Goal: Task Accomplishment & Management: Manage account settings

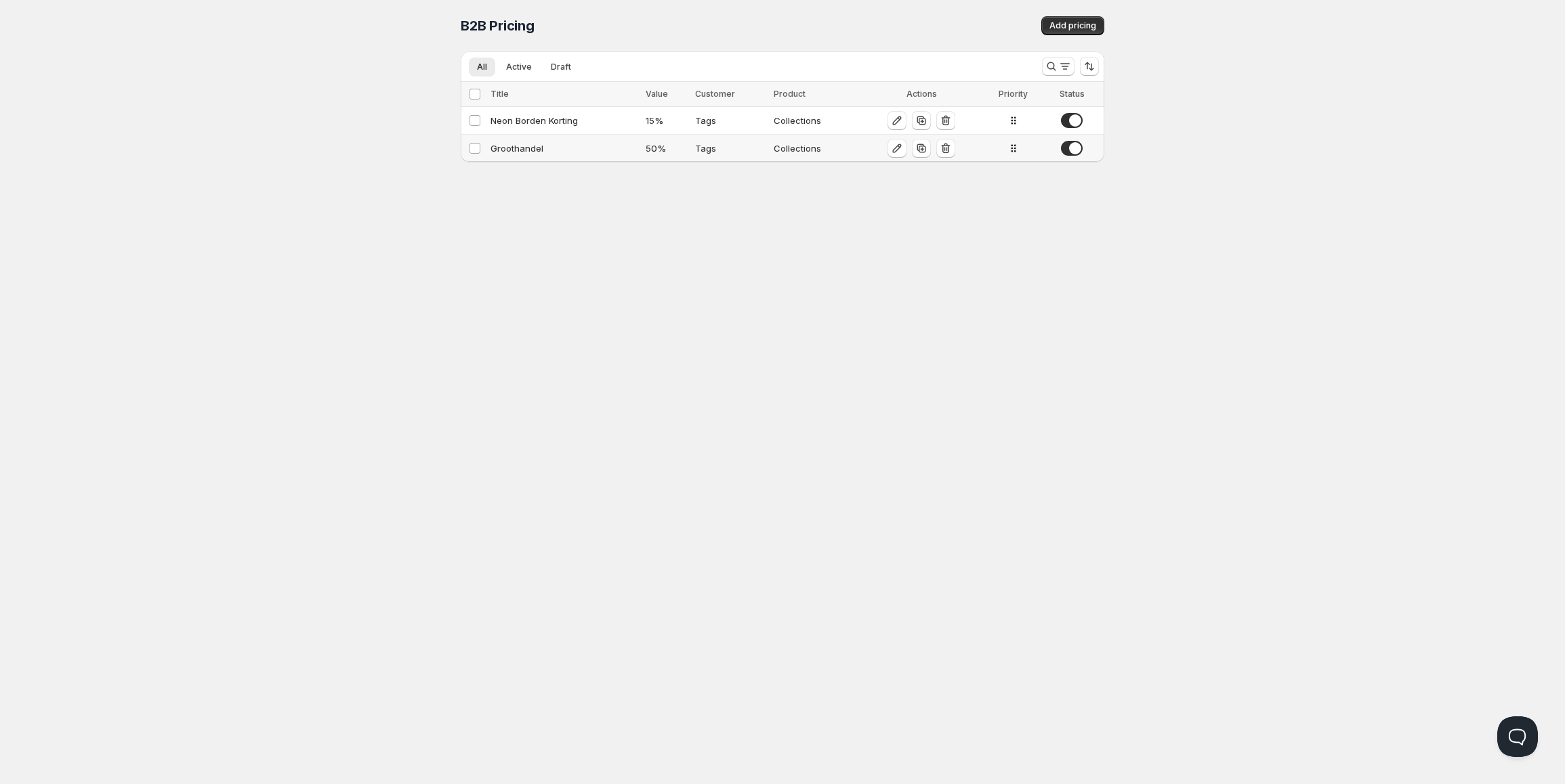
click at [643, 149] on td "50 %" at bounding box center [667, 149] width 50 height 28
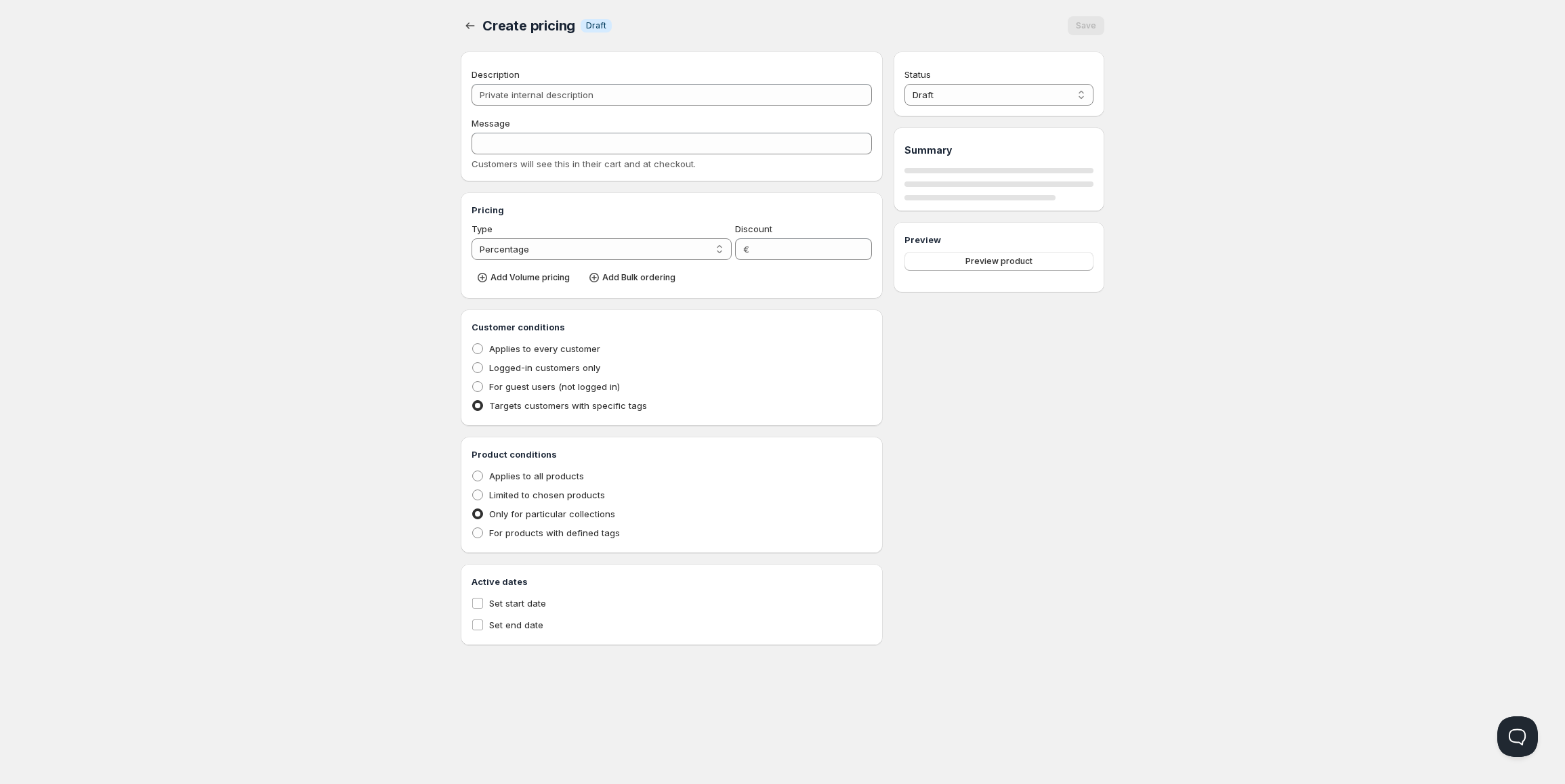
type input "Groothandel"
type input "GROOTHANDEL"
type input "50"
radio input "true"
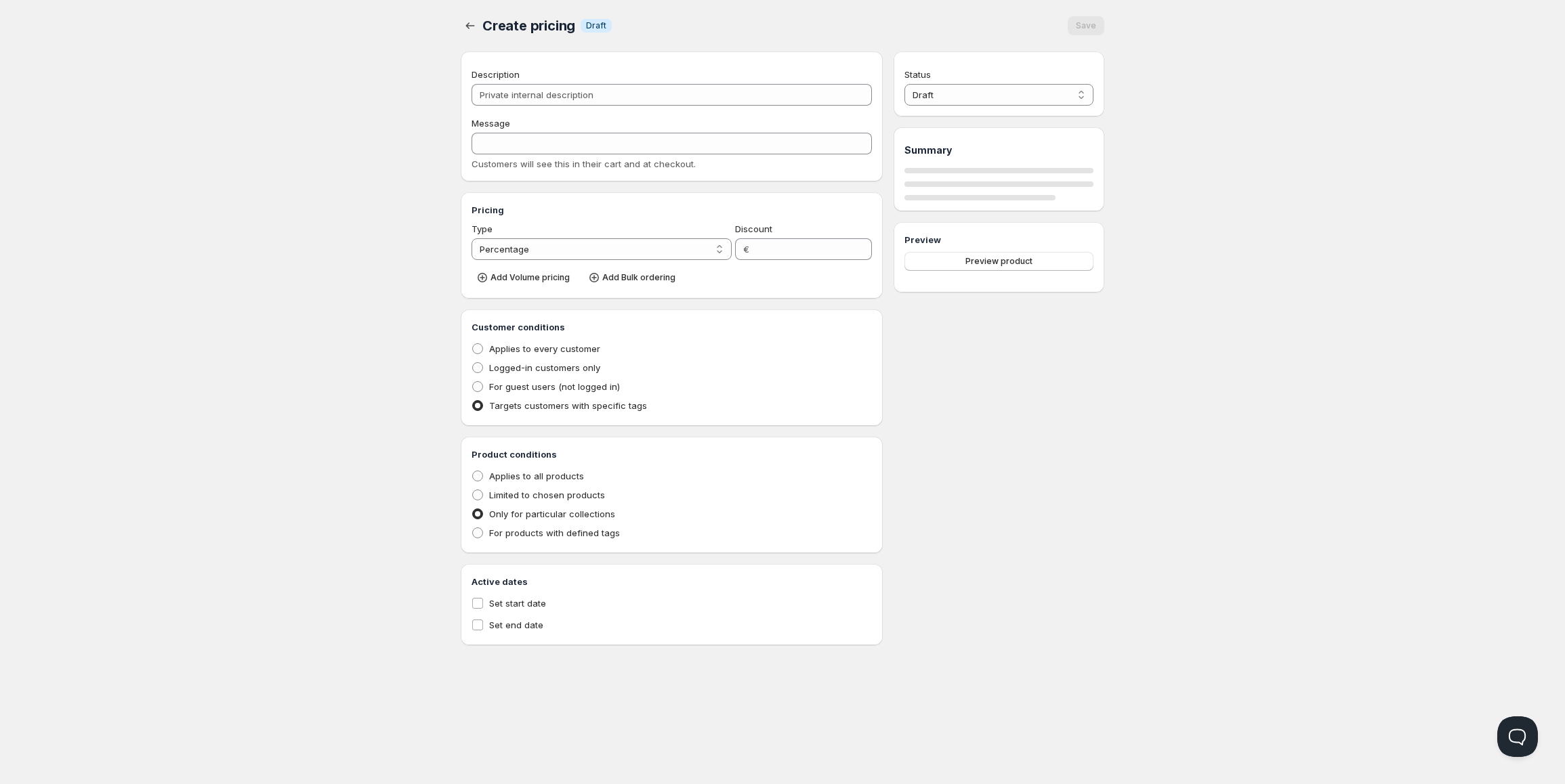
select select "1"
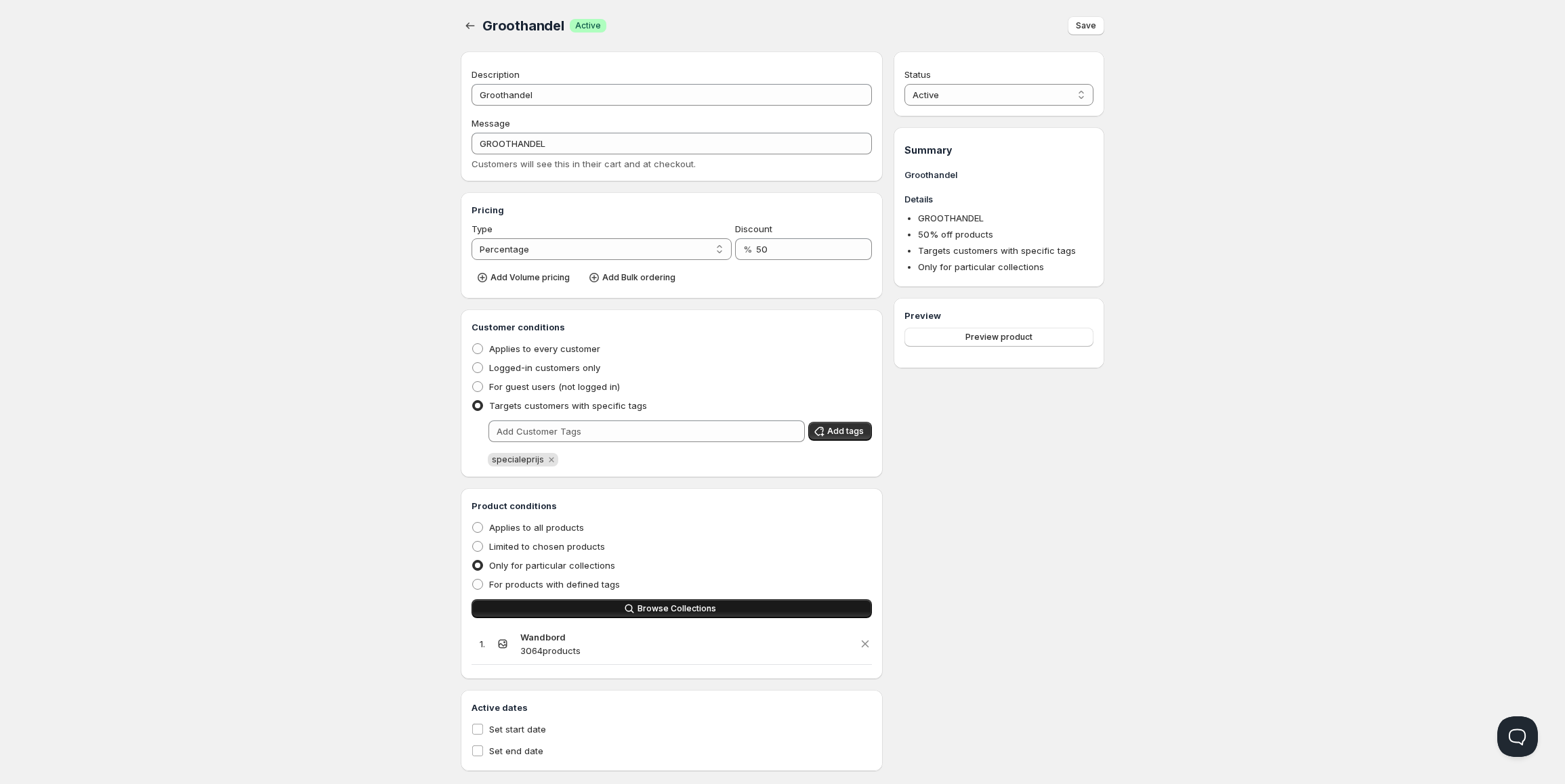
click at [644, 603] on button "Browse Collections" at bounding box center [671, 609] width 400 height 19
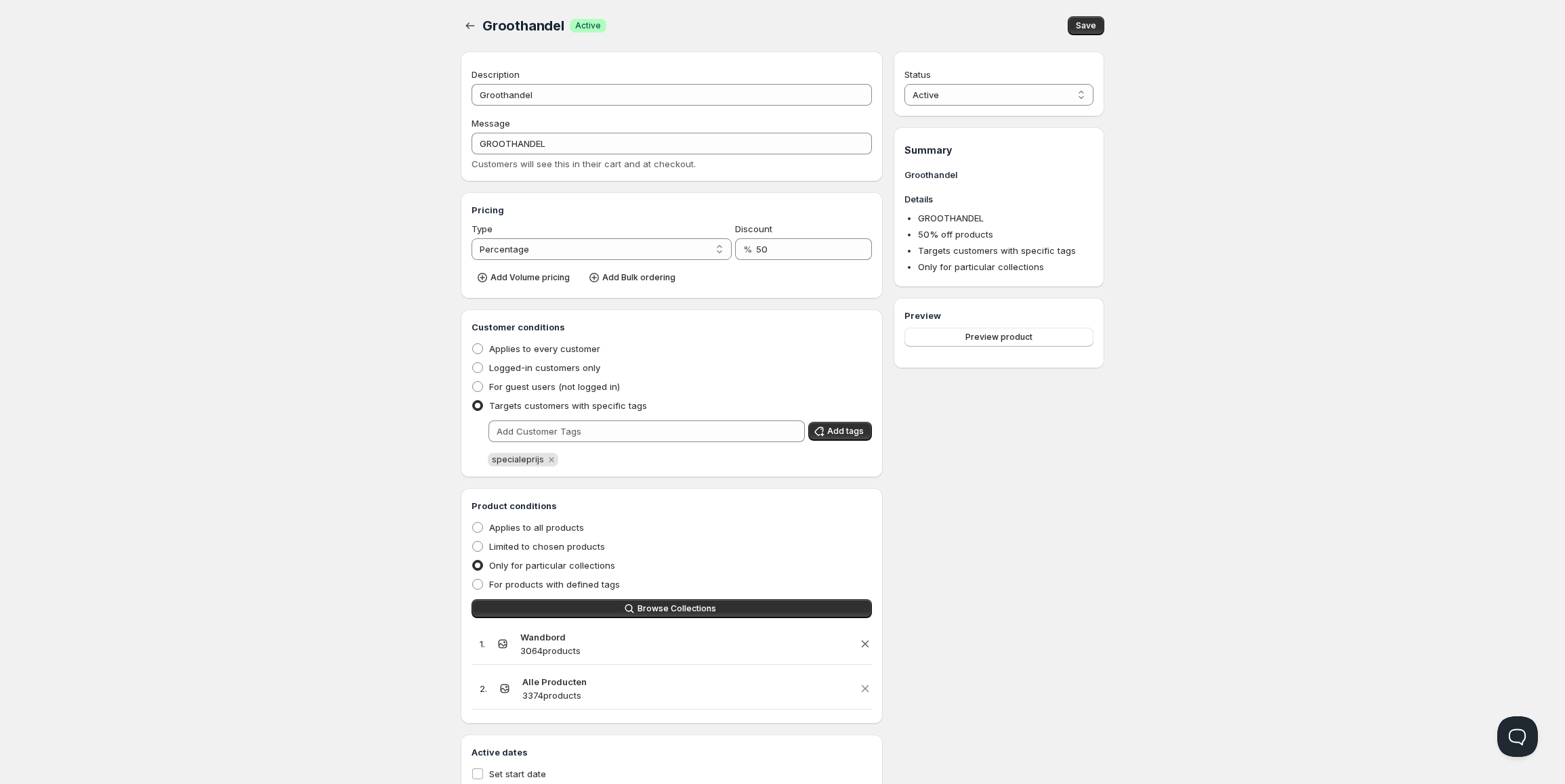
click at [867, 646] on icon "button" at bounding box center [865, 644] width 14 height 14
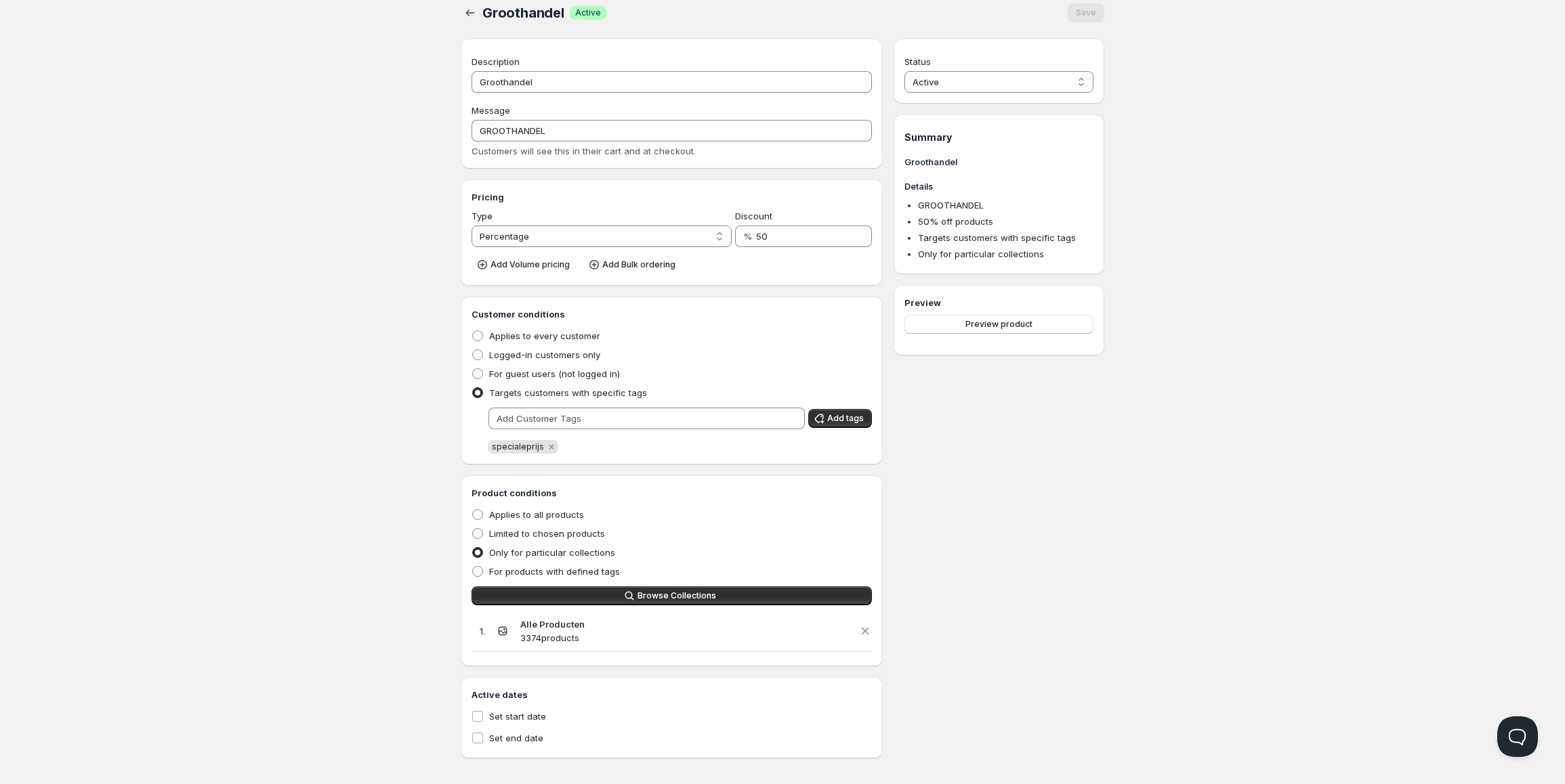
scroll to position [22, 0]
